Goal: Task Accomplishment & Management: Manage account settings

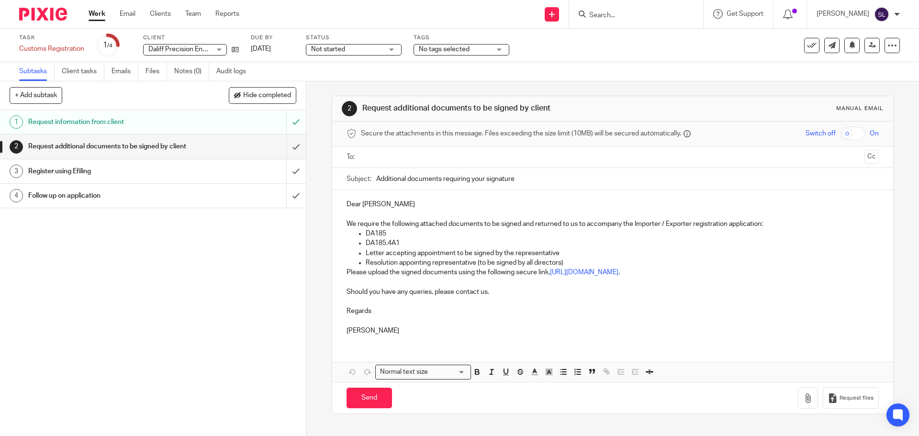
click at [610, 12] on input "Search" at bounding box center [631, 15] width 86 height 9
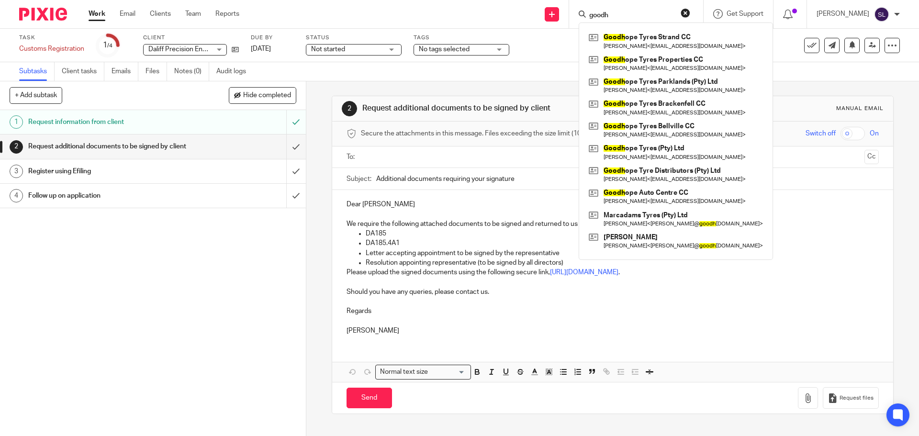
click at [616, 14] on input "goodh" at bounding box center [631, 15] width 86 height 9
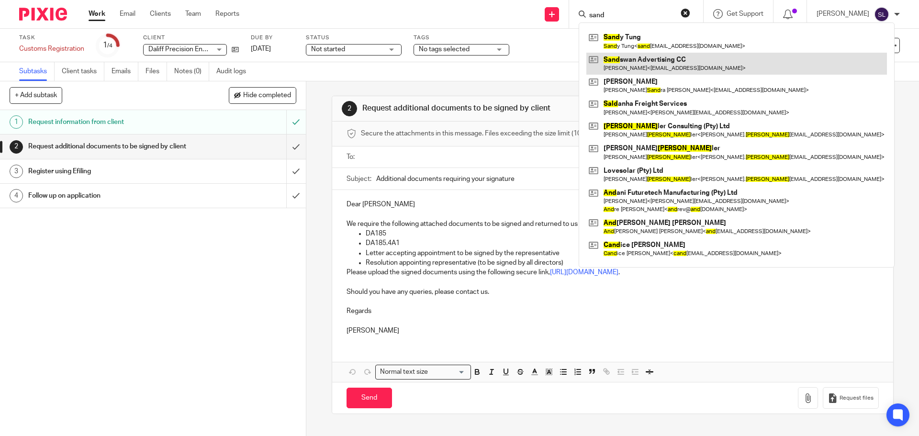
type input "sand"
click at [626, 60] on link at bounding box center [736, 64] width 300 height 22
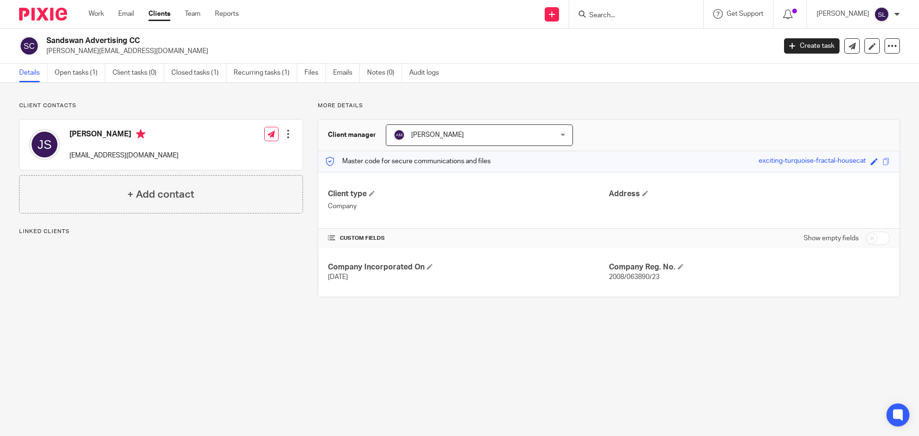
drag, startPoint x: 46, startPoint y: 39, endPoint x: 127, endPoint y: 43, distance: 81.4
click at [127, 43] on div "Sandswan Advertising CC jono@leftfield.co.za" at bounding box center [394, 46] width 750 height 20
copy h2 "Sandswan Advertising"
click at [629, 19] on input "Search" at bounding box center [631, 15] width 86 height 9
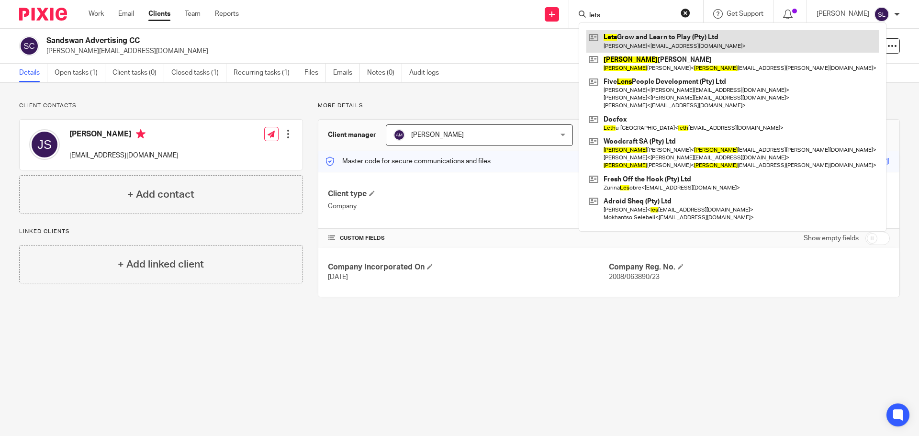
type input "lets"
click at [629, 48] on link at bounding box center [732, 41] width 292 height 22
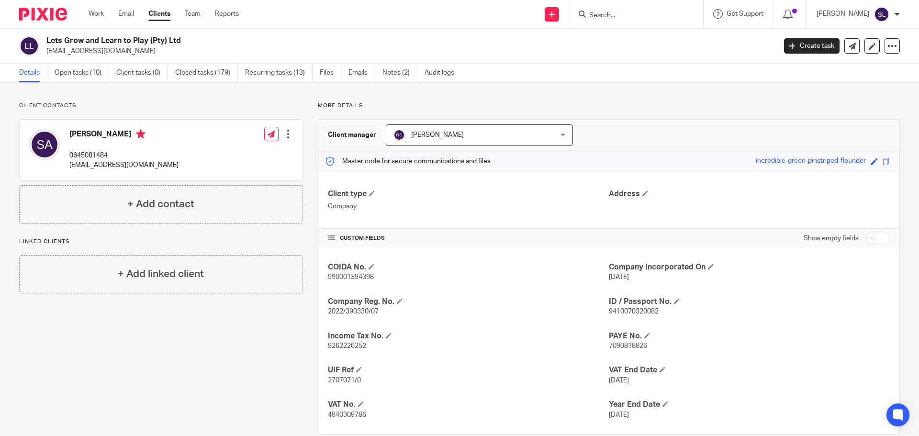
drag, startPoint x: 46, startPoint y: 41, endPoint x: 147, endPoint y: 37, distance: 101.0
click at [147, 37] on h2 "Lets Grow and Learn to Play (Pty) Ltd" at bounding box center [335, 41] width 578 height 10
copy h2 "Lets Grow and Learn to Play"
click at [588, 18] on input "Search" at bounding box center [631, 15] width 86 height 9
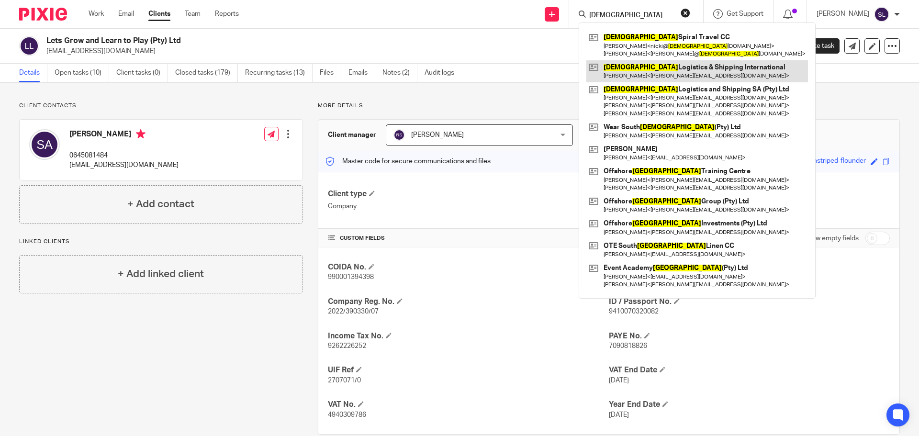
type input "african"
click at [645, 73] on link at bounding box center [697, 71] width 222 height 22
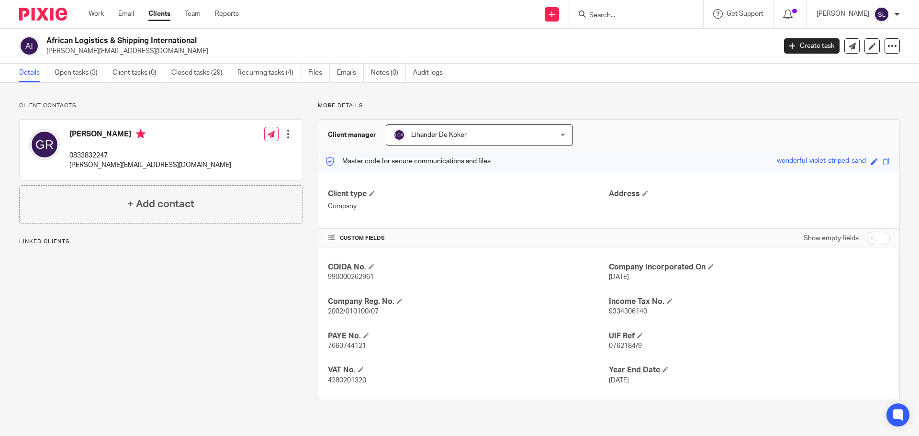
drag, startPoint x: 48, startPoint y: 39, endPoint x: 214, endPoint y: 43, distance: 166.1
click at [214, 43] on h2 "African Logistics & Shipping International" at bounding box center [335, 41] width 578 height 10
copy h2 "African Logistics & Shipping International"
click at [578, 17] on icon at bounding box center [581, 14] width 7 height 7
click at [596, 15] on input "Search" at bounding box center [631, 15] width 86 height 9
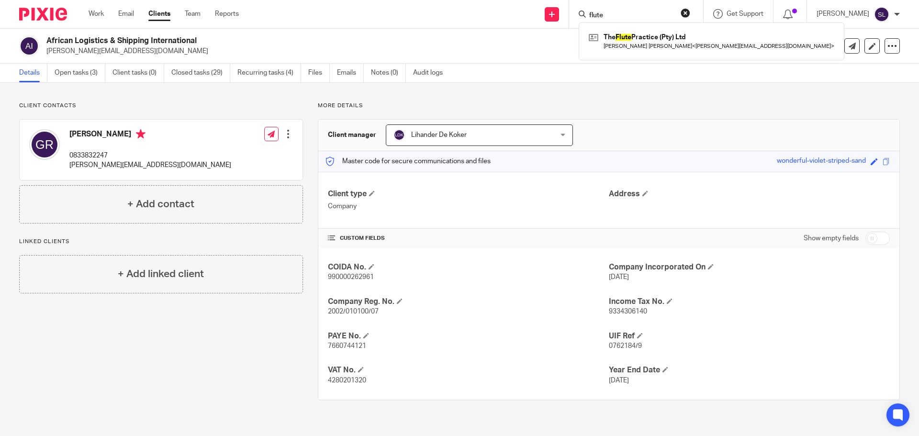
click at [622, 13] on input "flute" at bounding box center [631, 15] width 86 height 9
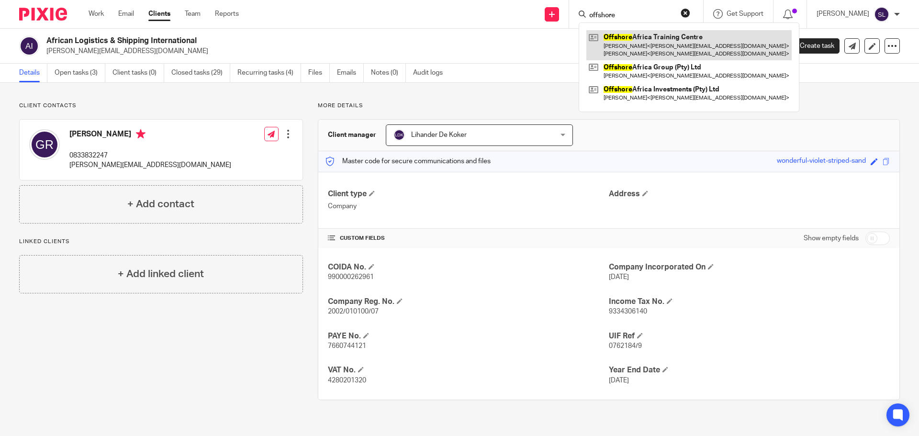
type input "offshore"
click at [631, 40] on link at bounding box center [688, 45] width 205 height 30
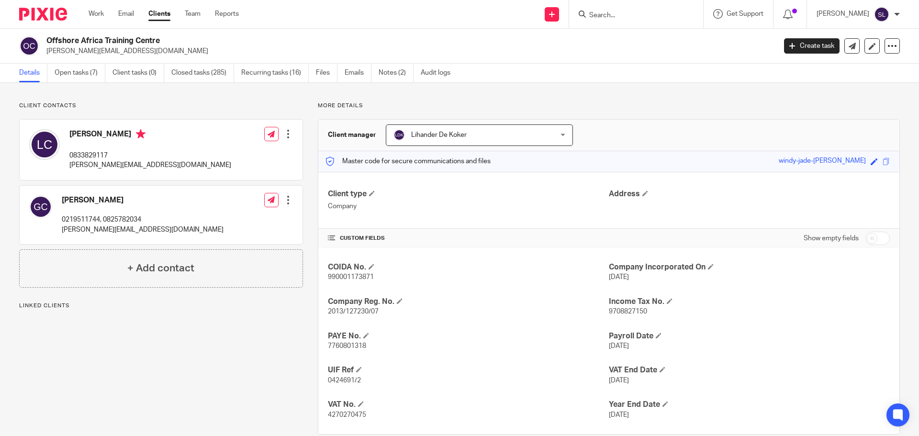
drag, startPoint x: 46, startPoint y: 40, endPoint x: 162, endPoint y: 38, distance: 115.3
click at [162, 38] on h2 "Offshore Africa Training Centre" at bounding box center [335, 41] width 578 height 10
copy h2 "Offshore Africa Training Centre"
click at [593, 17] on input "Search" at bounding box center [631, 15] width 86 height 9
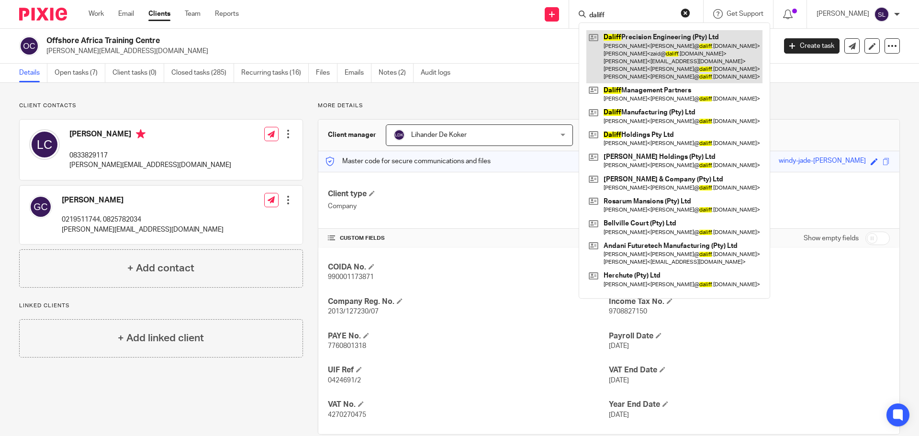
type input "daliff"
click at [656, 46] on link at bounding box center [674, 56] width 176 height 53
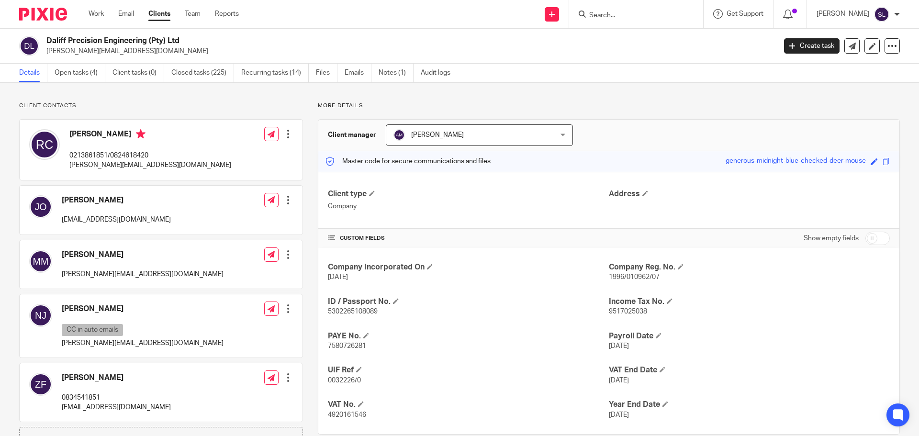
click at [78, 76] on link "Open tasks (4)" at bounding box center [80, 73] width 51 height 19
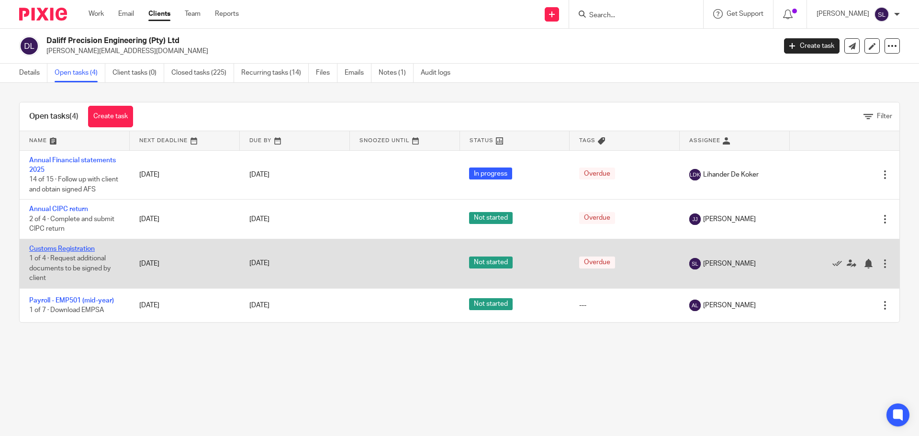
click at [78, 249] on link "Customs Registration" at bounding box center [62, 248] width 66 height 7
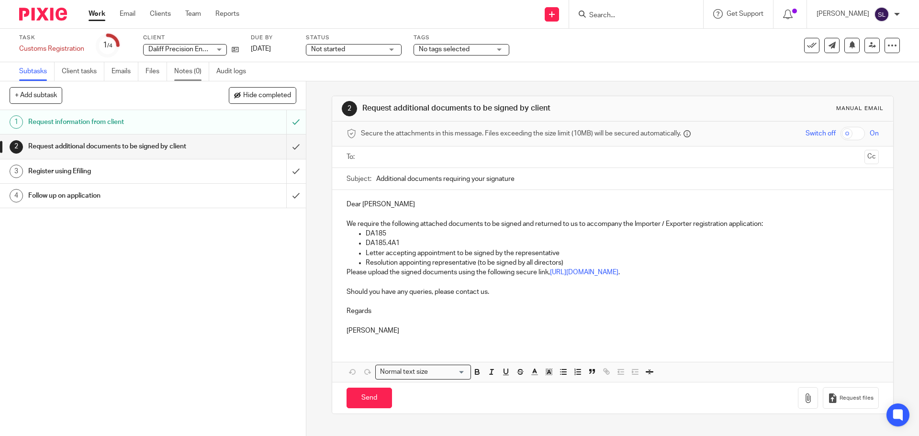
click at [183, 70] on link "Notes (0)" at bounding box center [191, 71] width 35 height 19
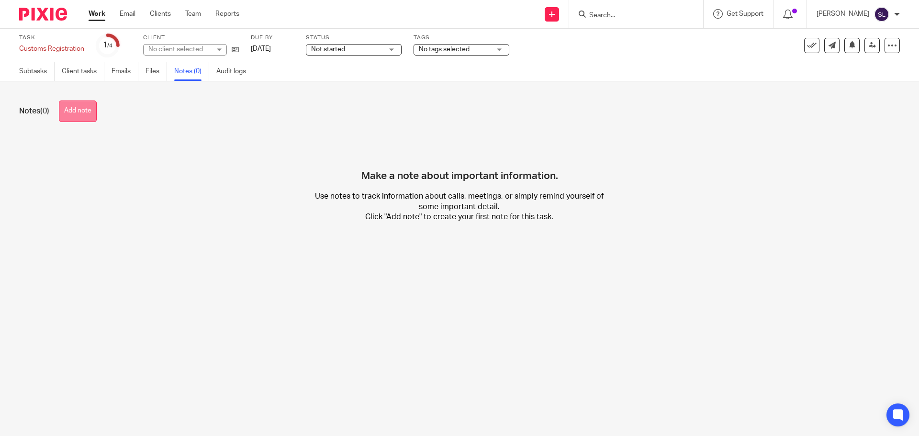
click at [69, 109] on button "Add note" at bounding box center [78, 111] width 38 height 22
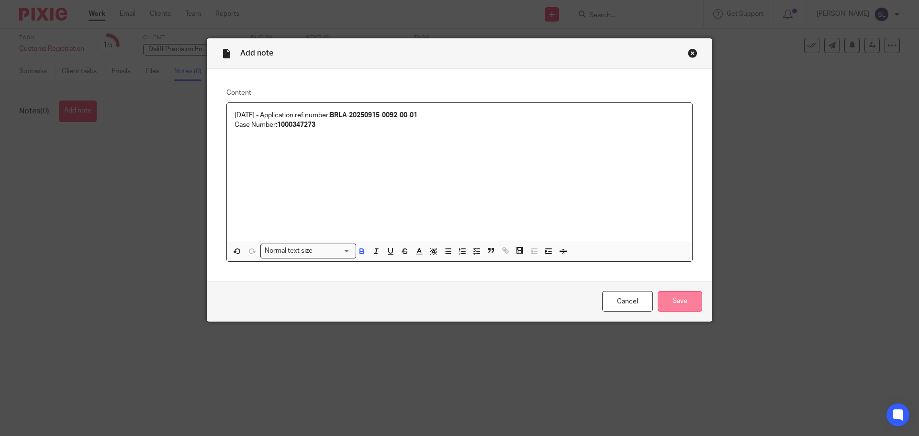
click at [667, 305] on input "Save" at bounding box center [679, 301] width 44 height 21
